Goal: Task Accomplishment & Management: Use online tool/utility

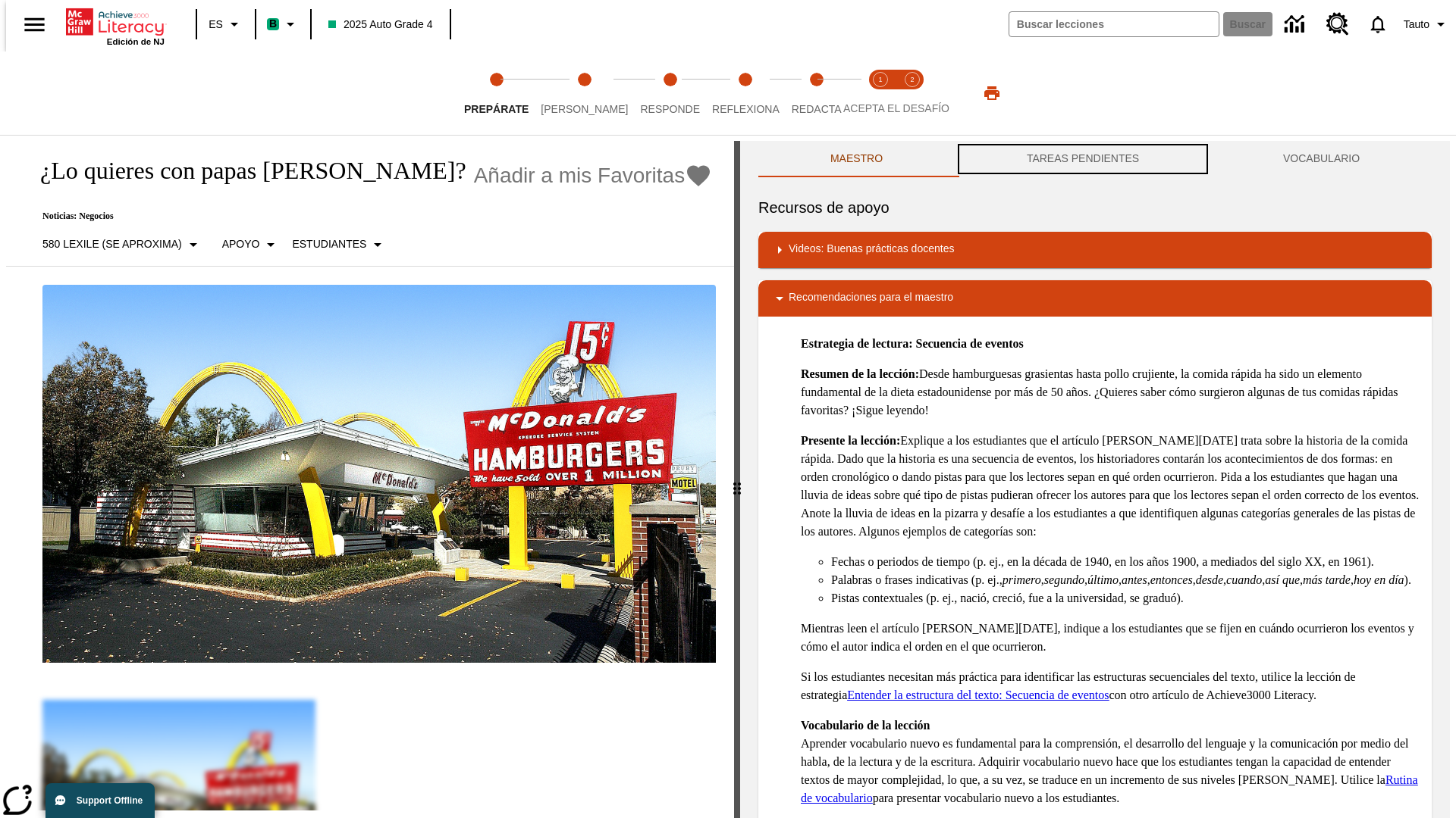
click at [1083, 159] on button "TAREAS PENDIENTES" at bounding box center [1083, 158] width 256 height 37
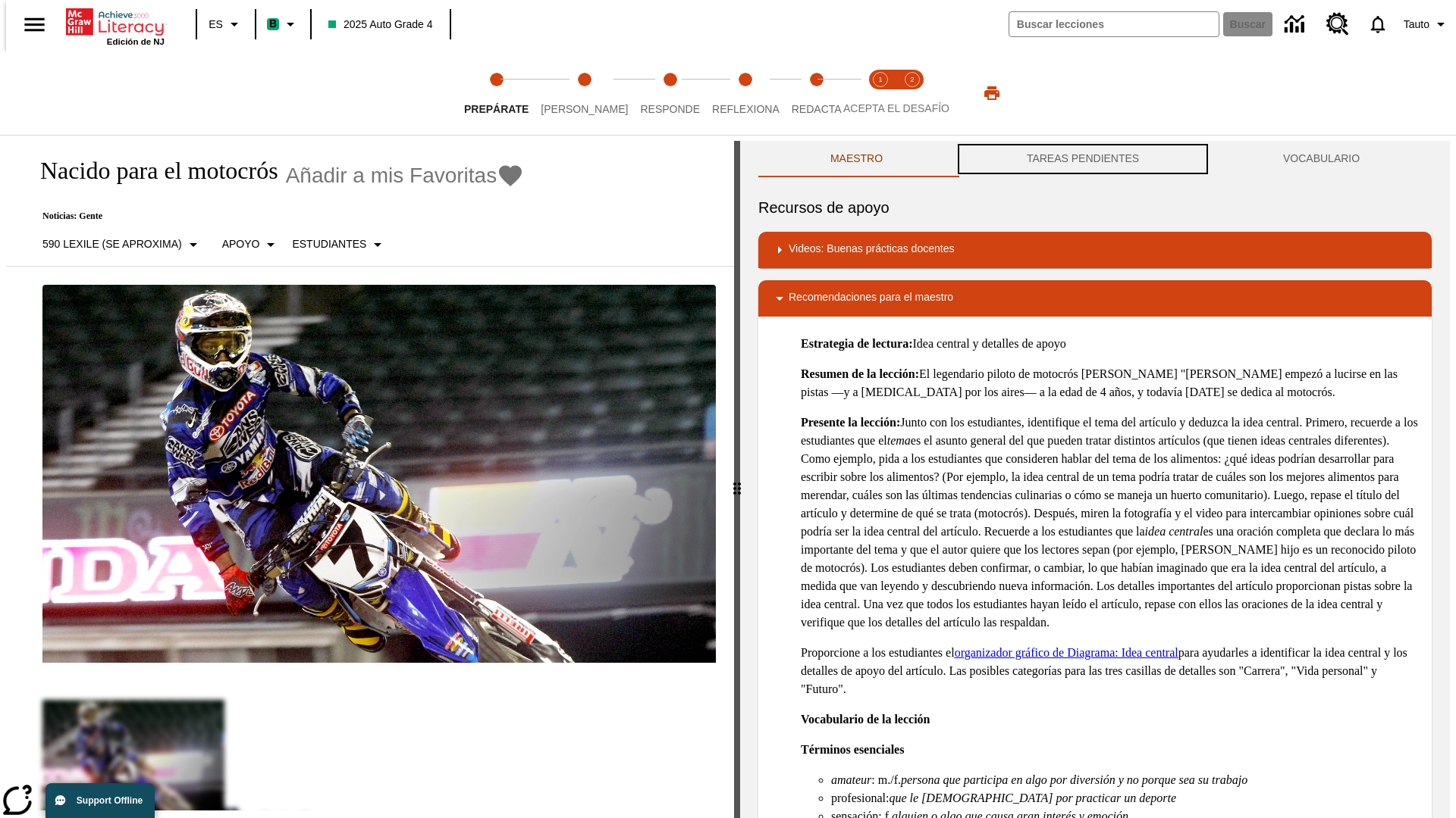
click at [1083, 159] on button "TAREAS PENDIENTES" at bounding box center [1083, 158] width 256 height 37
